Goal: Task Accomplishment & Management: Manage account settings

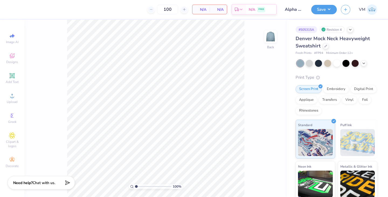
click at [328, 10] on button "Save" at bounding box center [324, 9] width 26 height 9
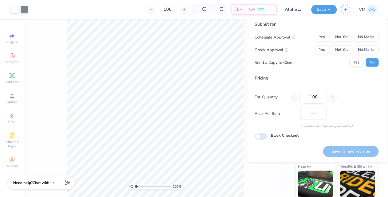
type input "$71.52"
drag, startPoint x: 299, startPoint y: 114, endPoint x: 270, endPoint y: 132, distance: 34.5
click at [270, 132] on div "Submit for Collegiate Approval Yes Not Yet No Marks Greek Approval Yes Not Yet …" at bounding box center [317, 80] width 124 height 119
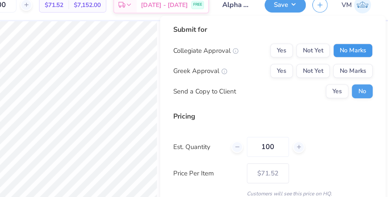
click at [377, 39] on button "No Marks" at bounding box center [366, 38] width 25 height 9
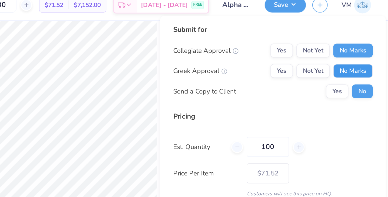
click at [371, 48] on button "No Marks" at bounding box center [366, 50] width 25 height 9
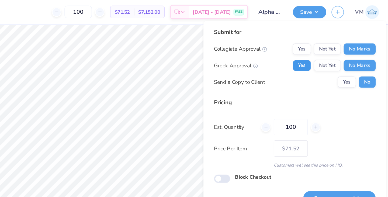
click at [322, 49] on button "Yes" at bounding box center [318, 50] width 14 height 9
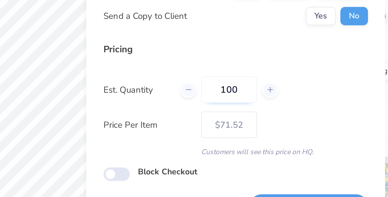
drag, startPoint x: 293, startPoint y: 98, endPoint x: 280, endPoint y: 99, distance: 12.1
click at [280, 99] on input "100" at bounding box center [285, 98] width 26 height 12
type input "50"
type input "$73.43"
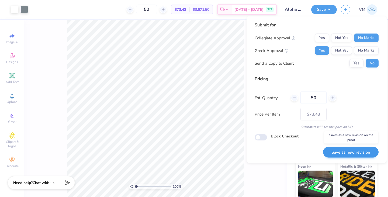
type input "50"
click at [352, 155] on button "Save as new revision" at bounding box center [350, 152] width 55 height 11
type input "$73.43"
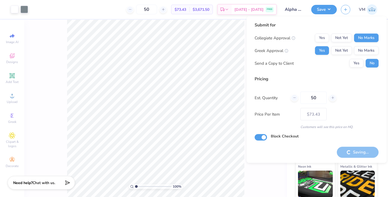
checkbox input "true"
